Goal: Browse casually

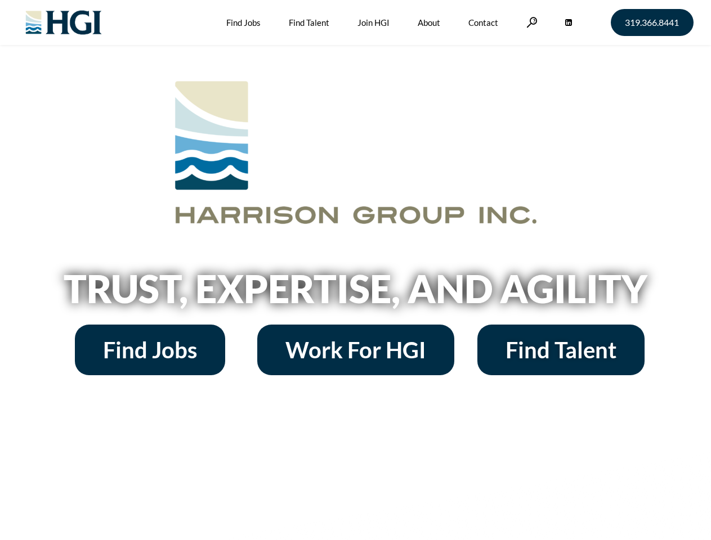
click at [355, 270] on h2 "Trust, Expertise, and Agility" at bounding box center [356, 289] width 642 height 38
click at [530, 22] on link at bounding box center [531, 22] width 11 height 11
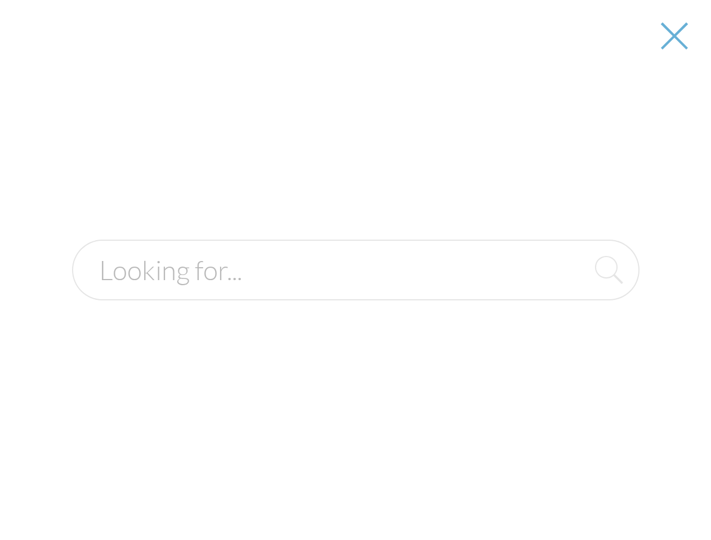
click at [355, 293] on h2 "Trust, Expertise, and Agility" at bounding box center [356, 289] width 642 height 38
